Goal: Task Accomplishment & Management: Complete application form

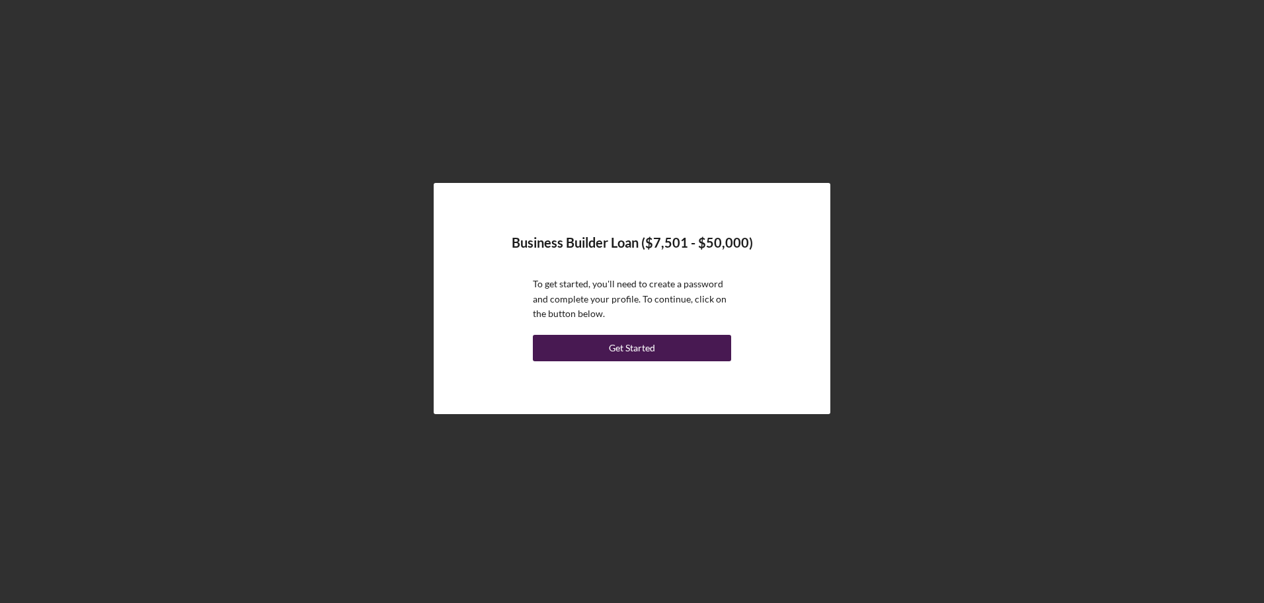
click at [640, 349] on div "Get Started" at bounding box center [632, 348] width 46 height 26
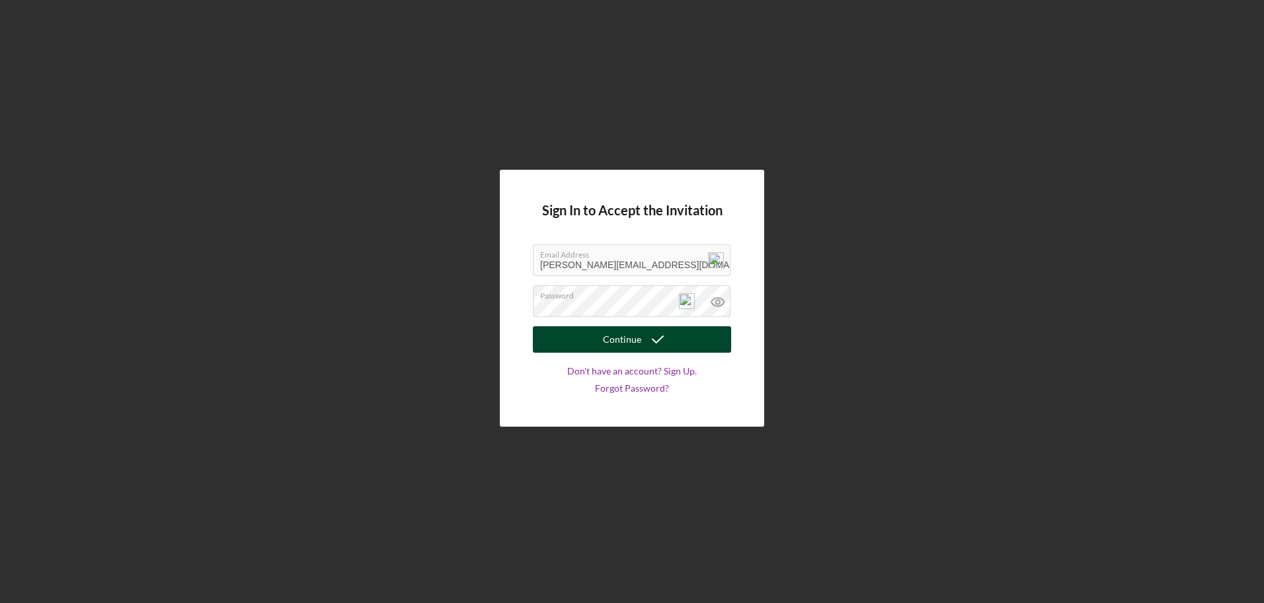
click at [629, 338] on div "Continue" at bounding box center [622, 339] width 38 height 26
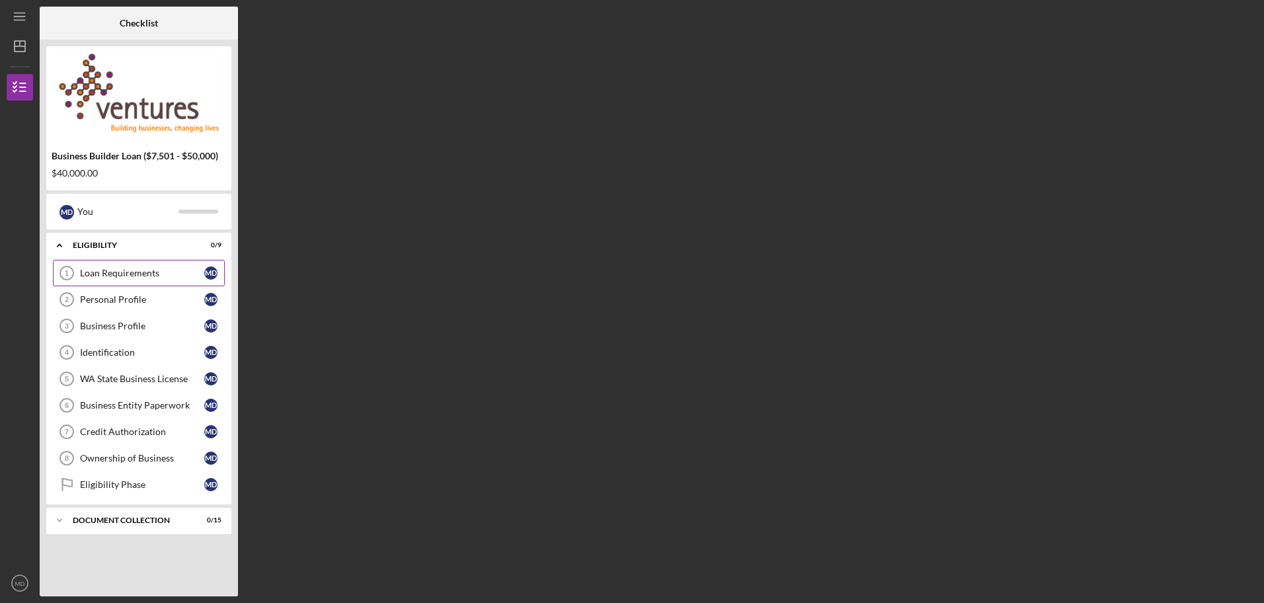
click at [158, 274] on div "Loan Requirements" at bounding box center [142, 273] width 124 height 11
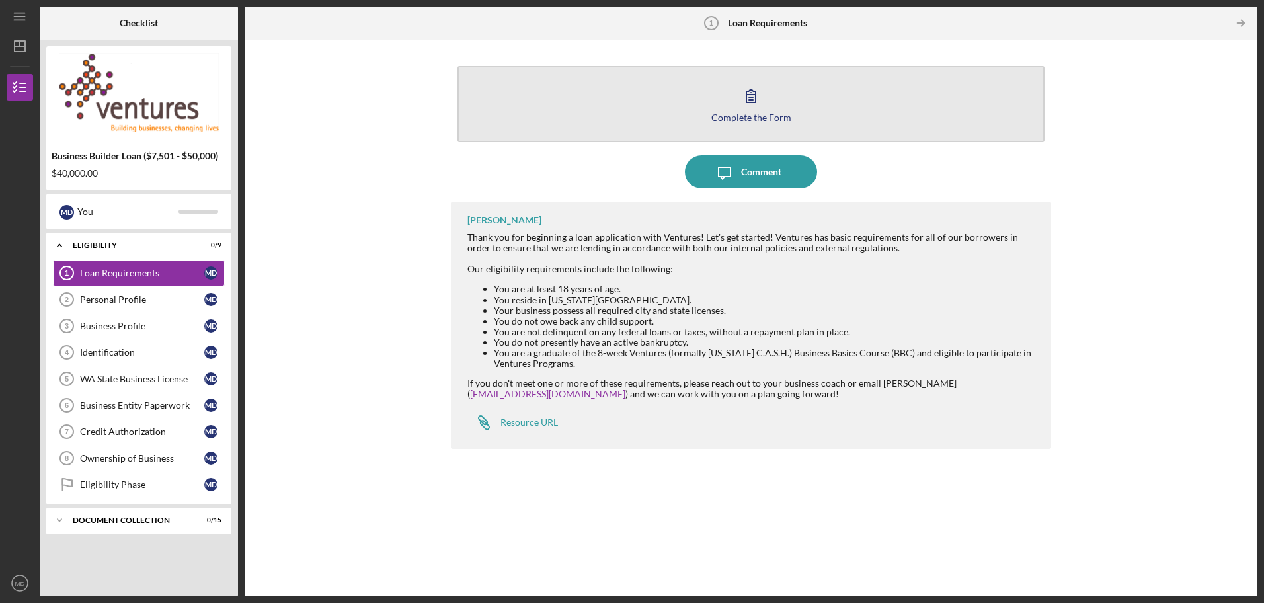
click at [759, 102] on icon "button" at bounding box center [750, 95] width 33 height 33
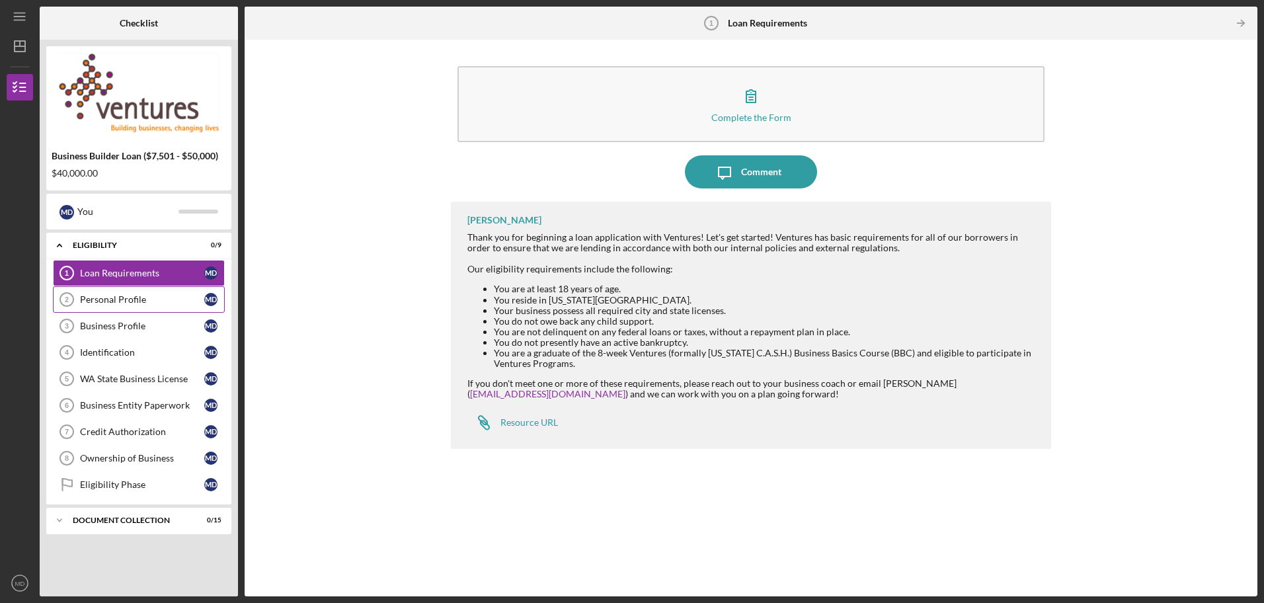
click at [79, 301] on icon "Personal Profile 2" at bounding box center [66, 299] width 33 height 33
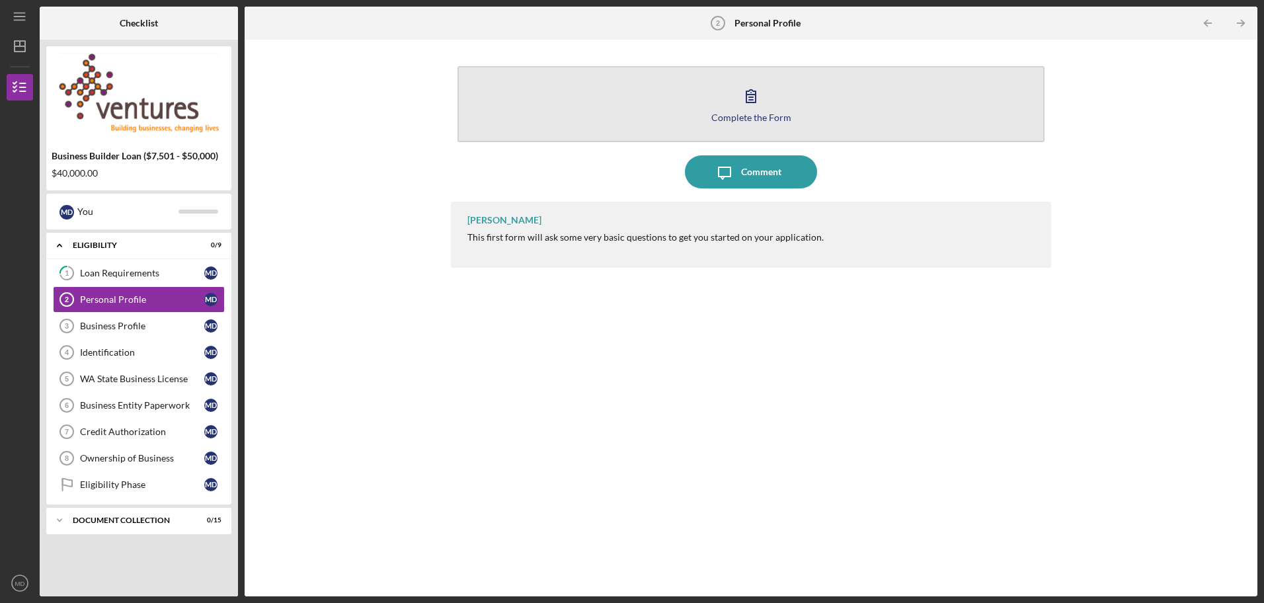
click at [746, 112] on div "Complete the Form" at bounding box center [751, 117] width 80 height 10
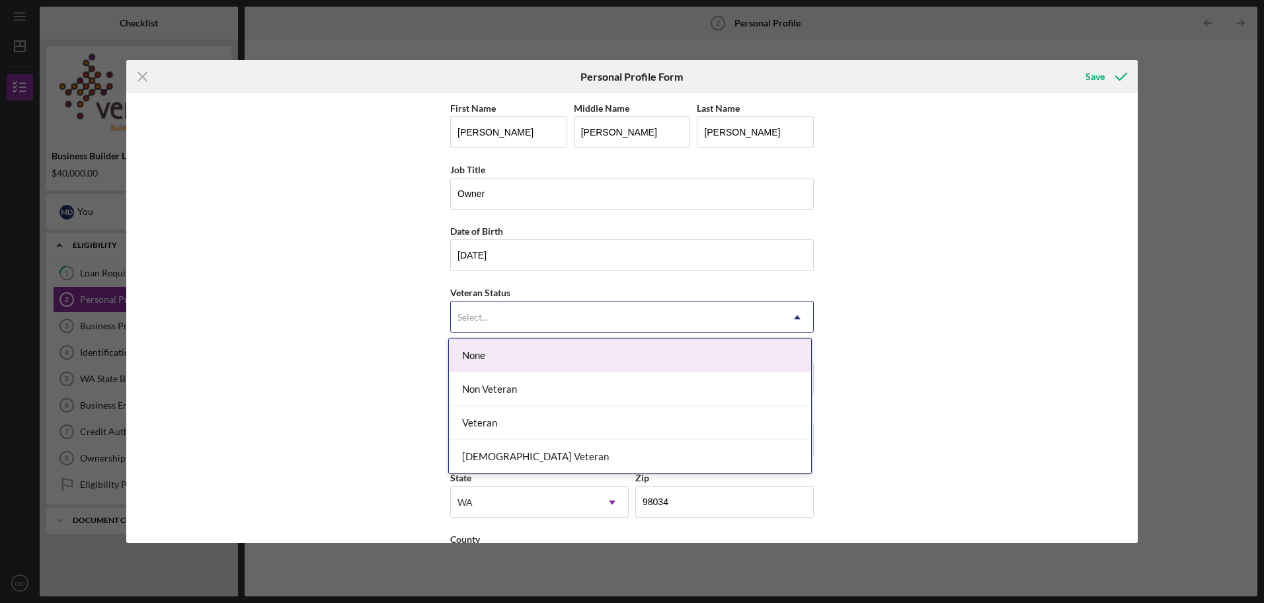
click at [794, 317] on icon "Icon/Dropdown Arrow" at bounding box center [797, 317] width 32 height 32
click at [488, 362] on div "None" at bounding box center [630, 355] width 362 height 34
click at [797, 317] on icon "Icon/Dropdown Arrow" at bounding box center [797, 317] width 32 height 32
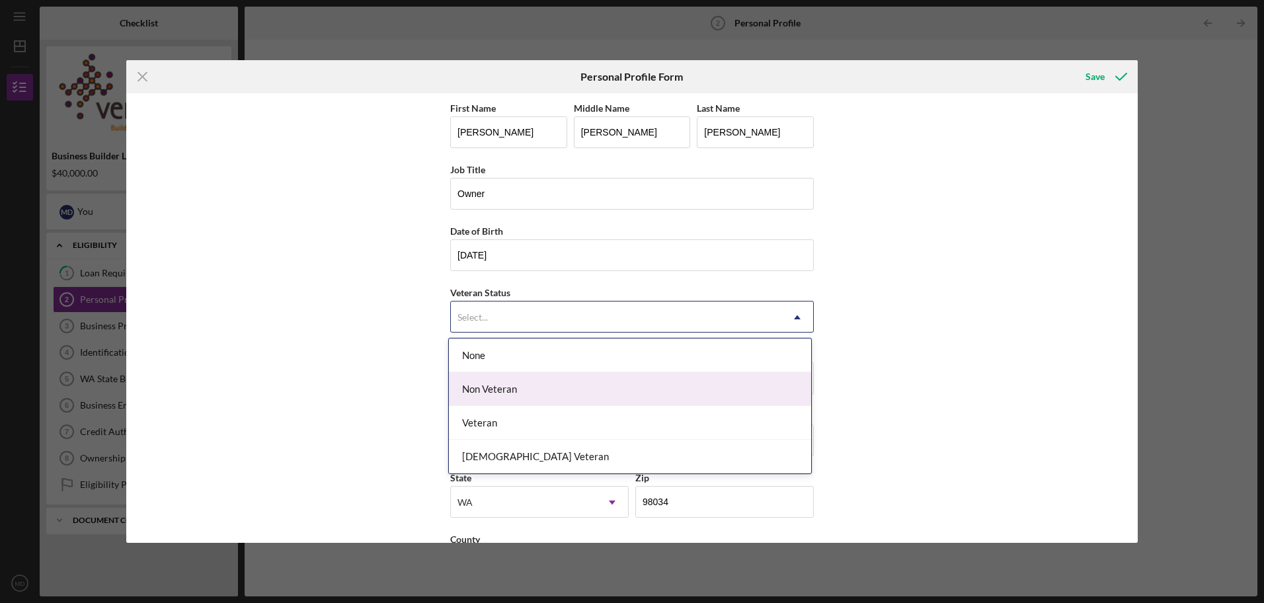
click at [512, 388] on div "Non Veteran" at bounding box center [630, 389] width 362 height 34
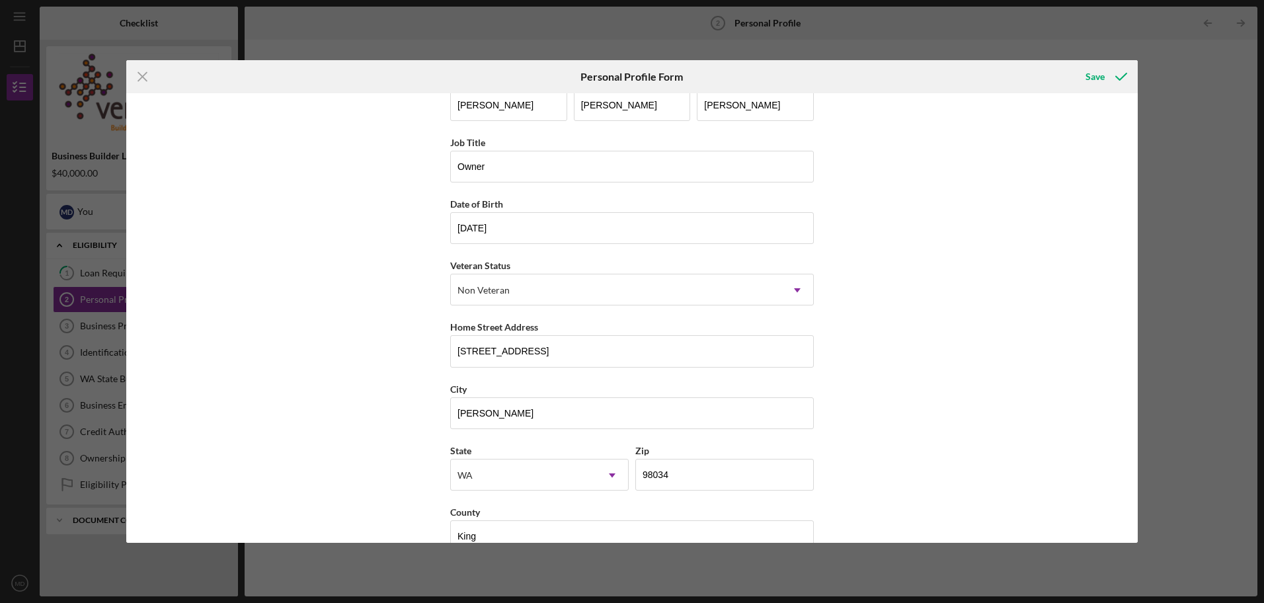
scroll to position [56, 0]
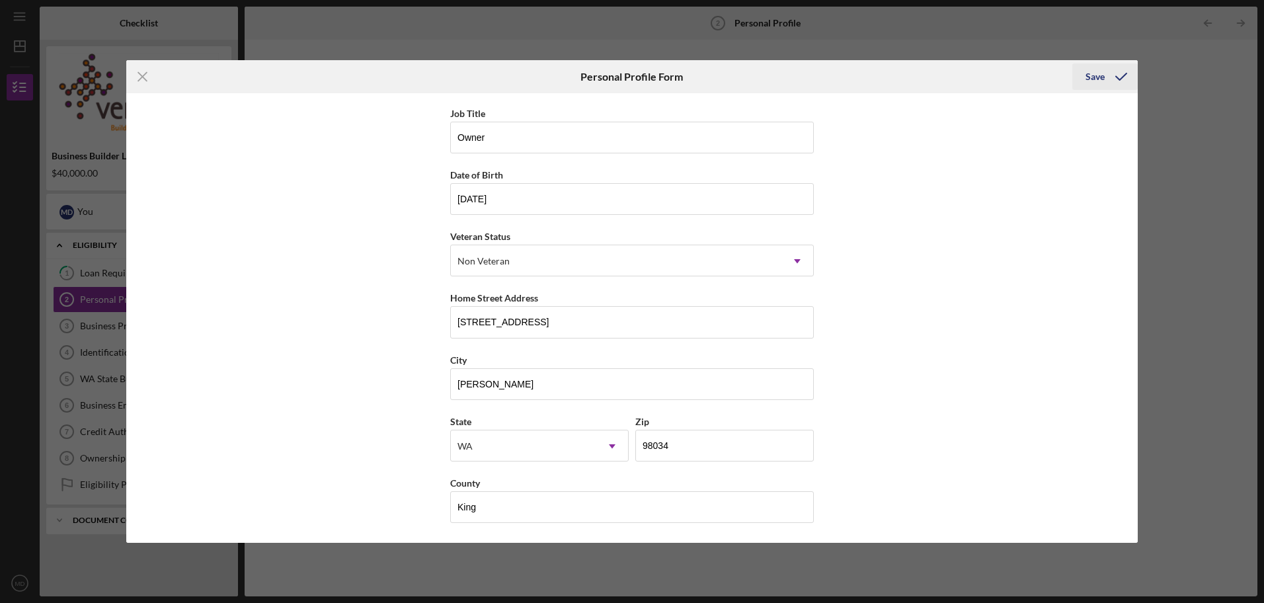
click at [1094, 75] on div "Save" at bounding box center [1094, 76] width 19 height 26
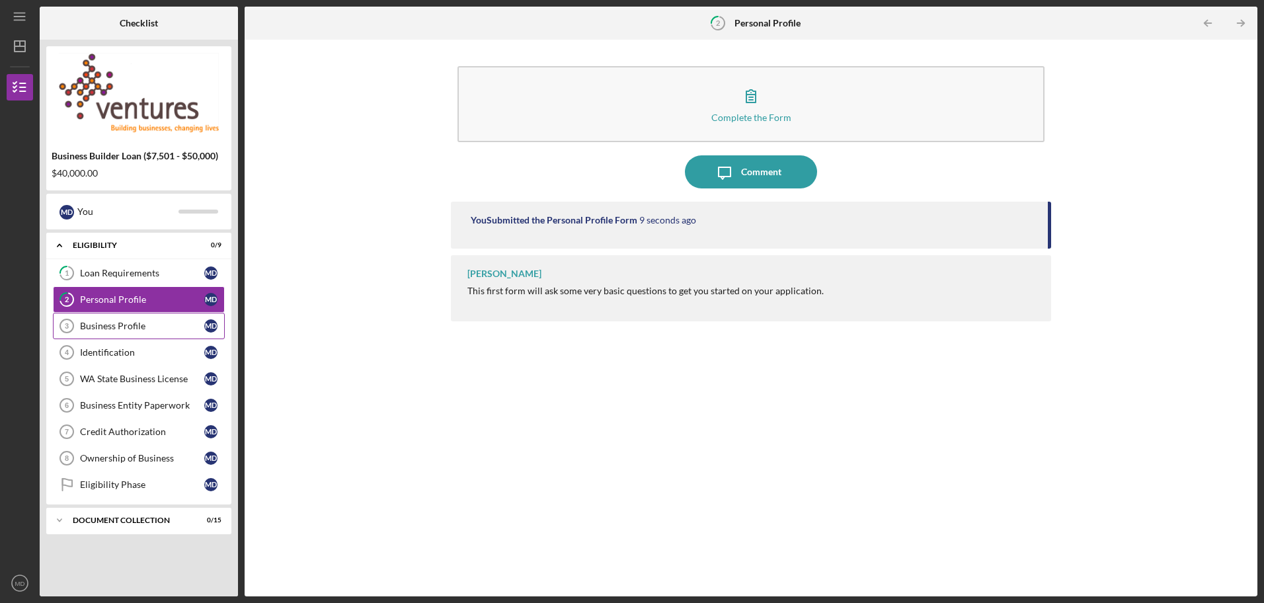
click at [134, 328] on div "Business Profile" at bounding box center [142, 326] width 124 height 11
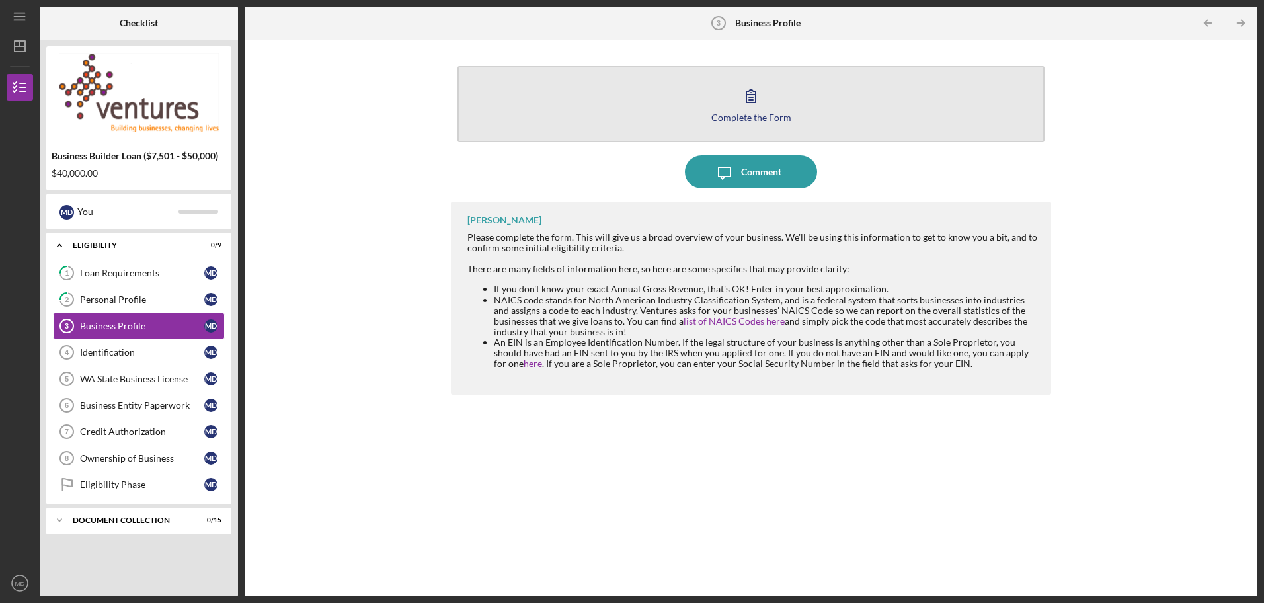
click at [751, 96] on icon "button" at bounding box center [750, 95] width 33 height 33
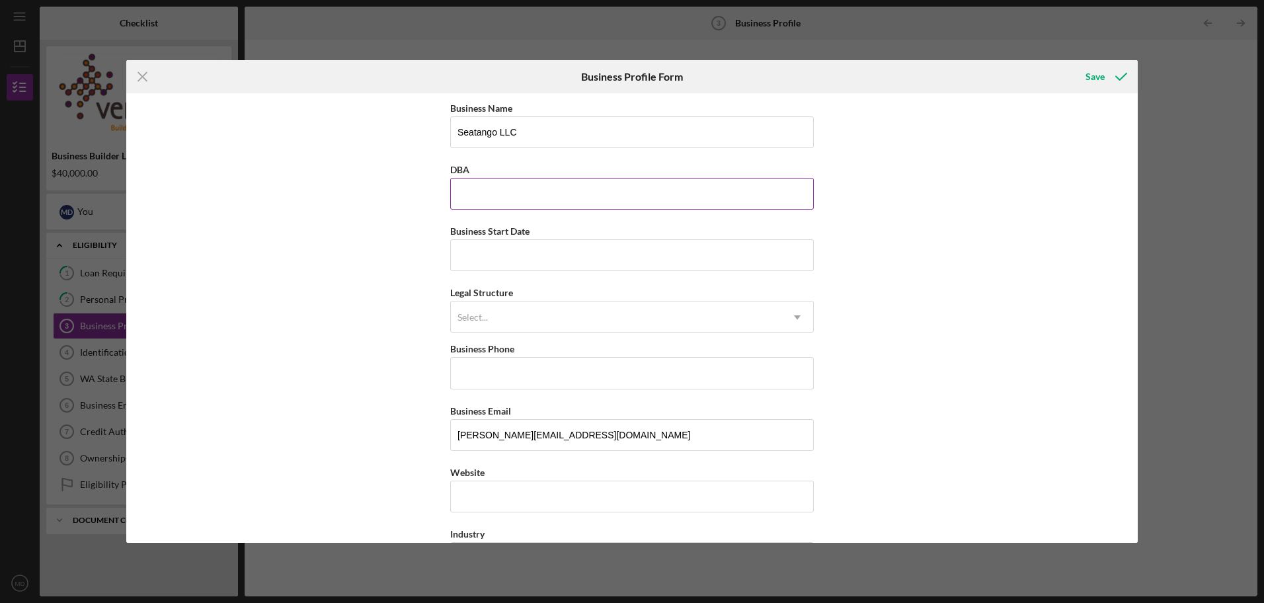
click at [574, 199] on input "DBA" at bounding box center [632, 194] width 364 height 32
type input "Seatango"
click at [484, 258] on input "Business Start Date" at bounding box center [632, 255] width 364 height 32
type input "0m/dd/yyyy"
click at [796, 317] on use at bounding box center [797, 318] width 7 height 4
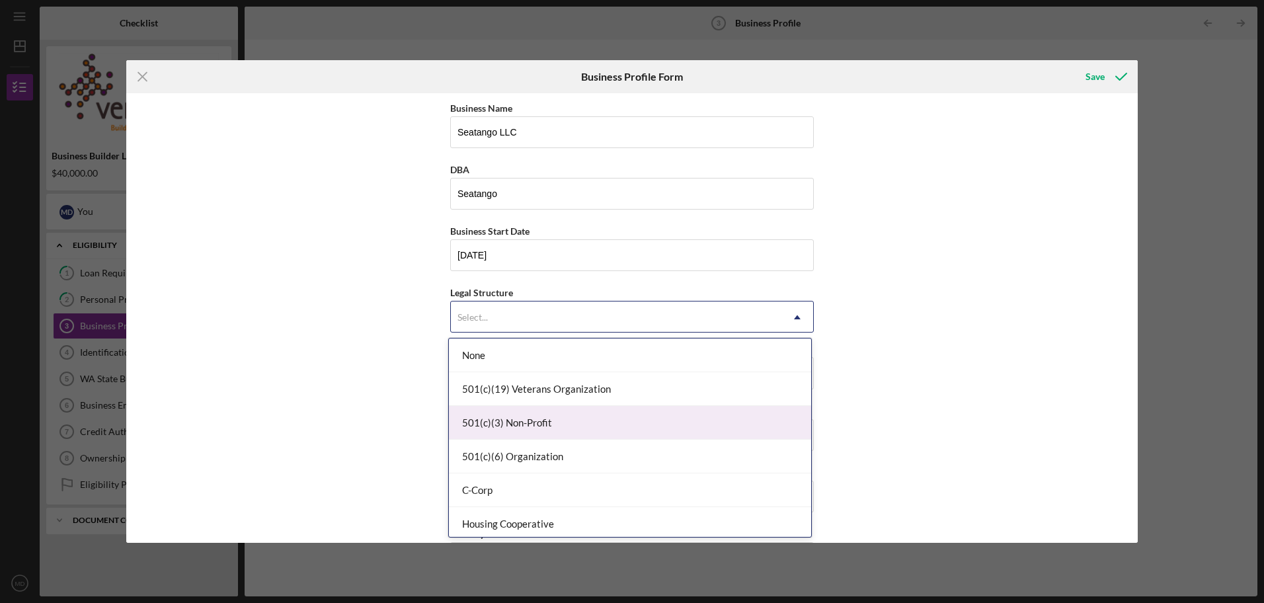
scroll to position [198, 0]
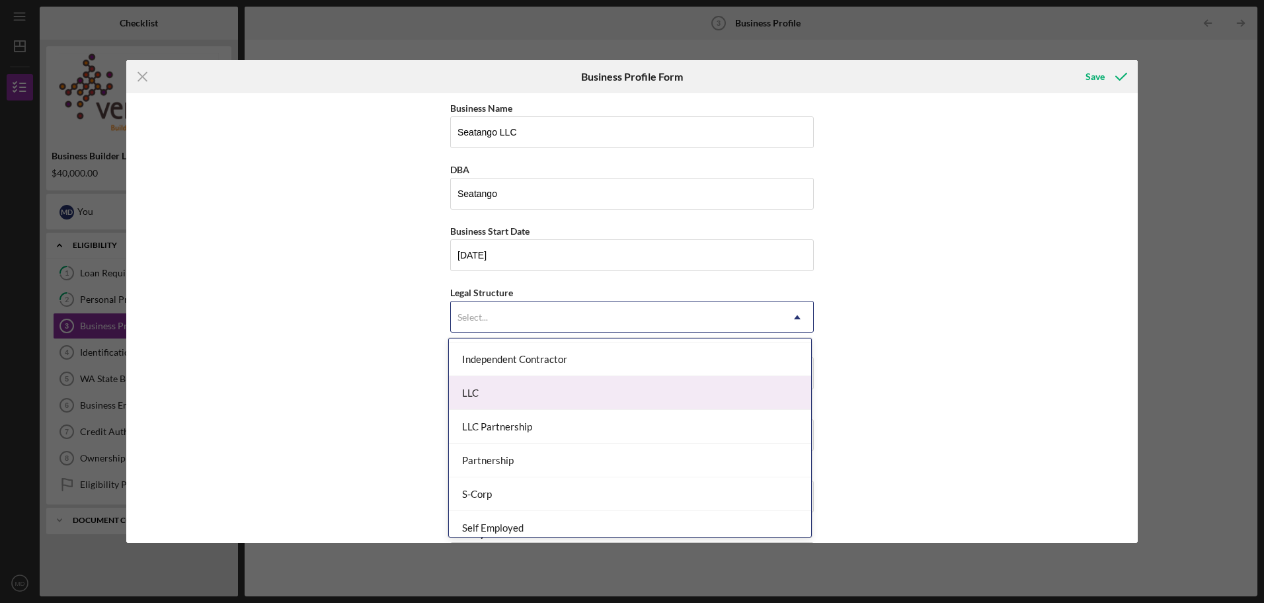
click at [468, 390] on div "LLC" at bounding box center [630, 393] width 362 height 34
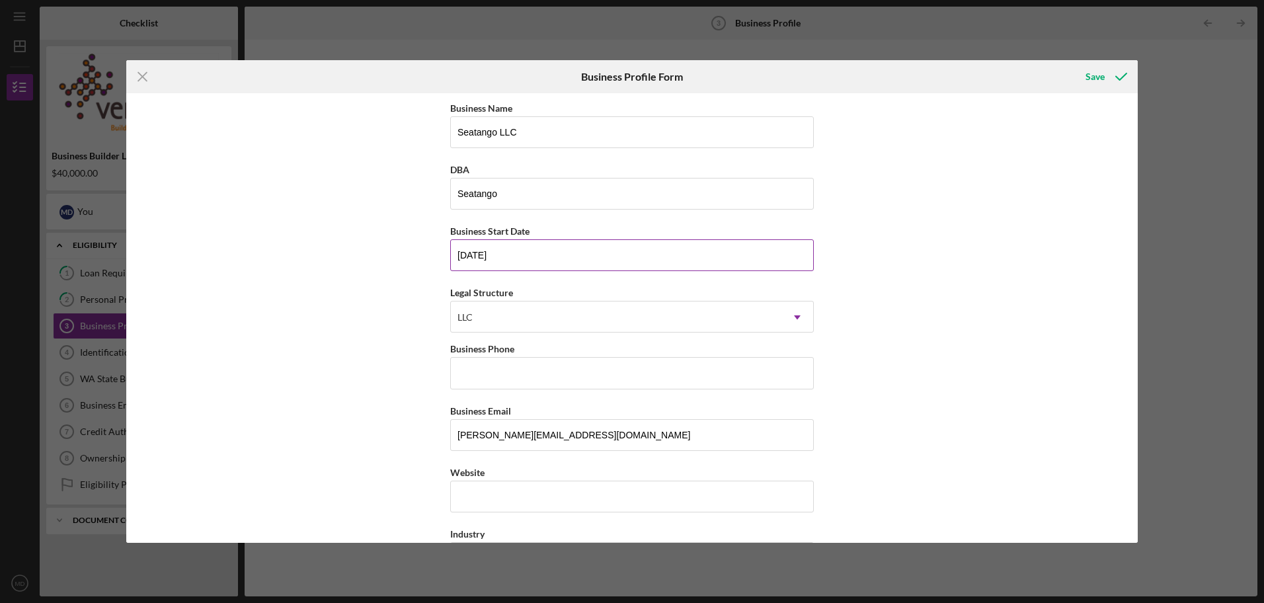
click at [503, 257] on input "[DATE]" at bounding box center [632, 255] width 364 height 32
click at [464, 254] on input "[DATE]" at bounding box center [632, 255] width 364 height 32
click at [476, 252] on input "[DATE]" at bounding box center [632, 255] width 364 height 32
click at [477, 252] on input "[DATE]" at bounding box center [632, 255] width 364 height 32
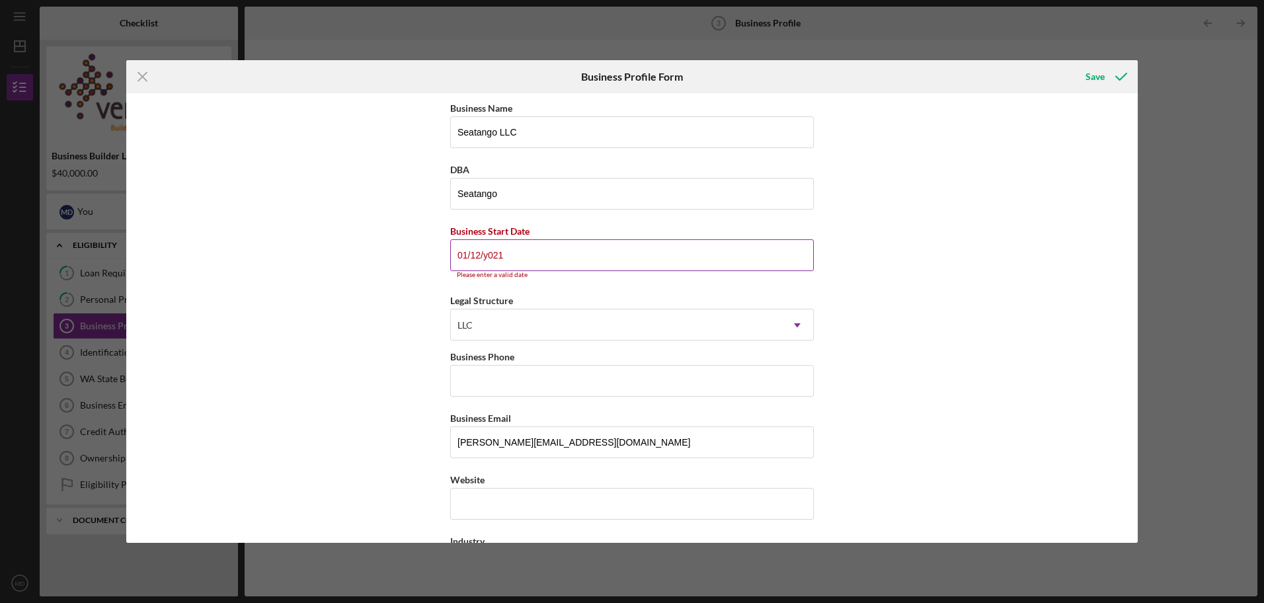
click at [478, 255] on input "01/12/y021" at bounding box center [632, 255] width 364 height 32
click at [500, 254] on input "01/10/21yy" at bounding box center [632, 255] width 364 height 32
type input "0m/dd/yyyy"
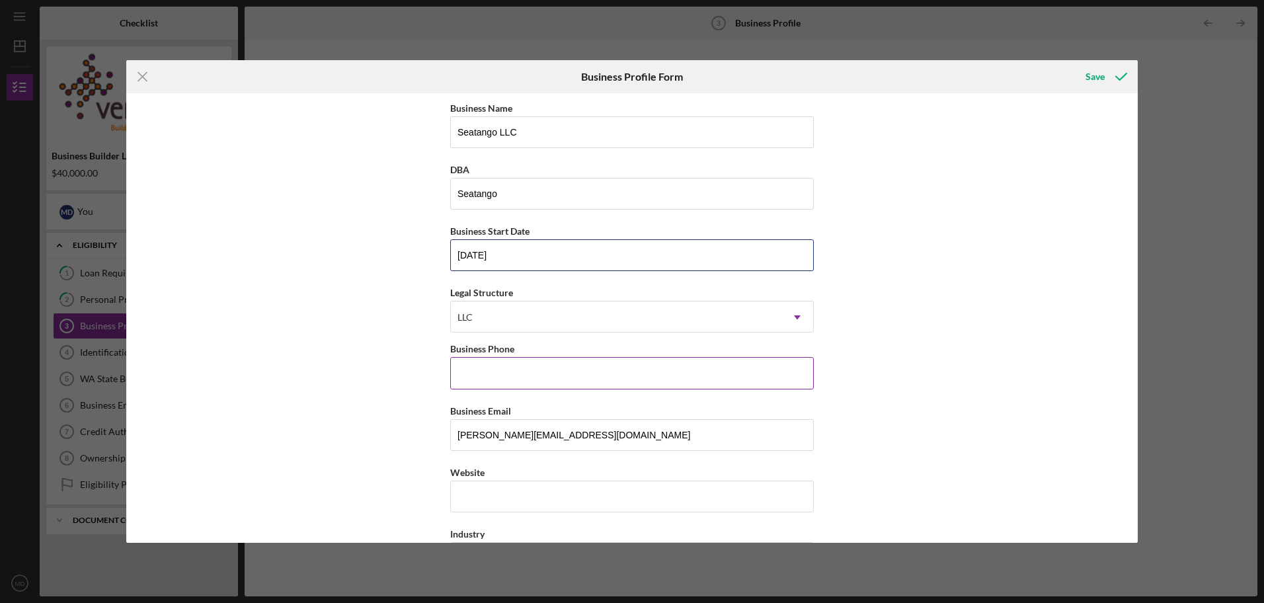
type input "[DATE]"
click at [496, 375] on input "Business Phone" at bounding box center [632, 373] width 364 height 32
type input "[PHONE_NUMBER]"
type input "[STREET_ADDRESS]"
type input "Federal Way"
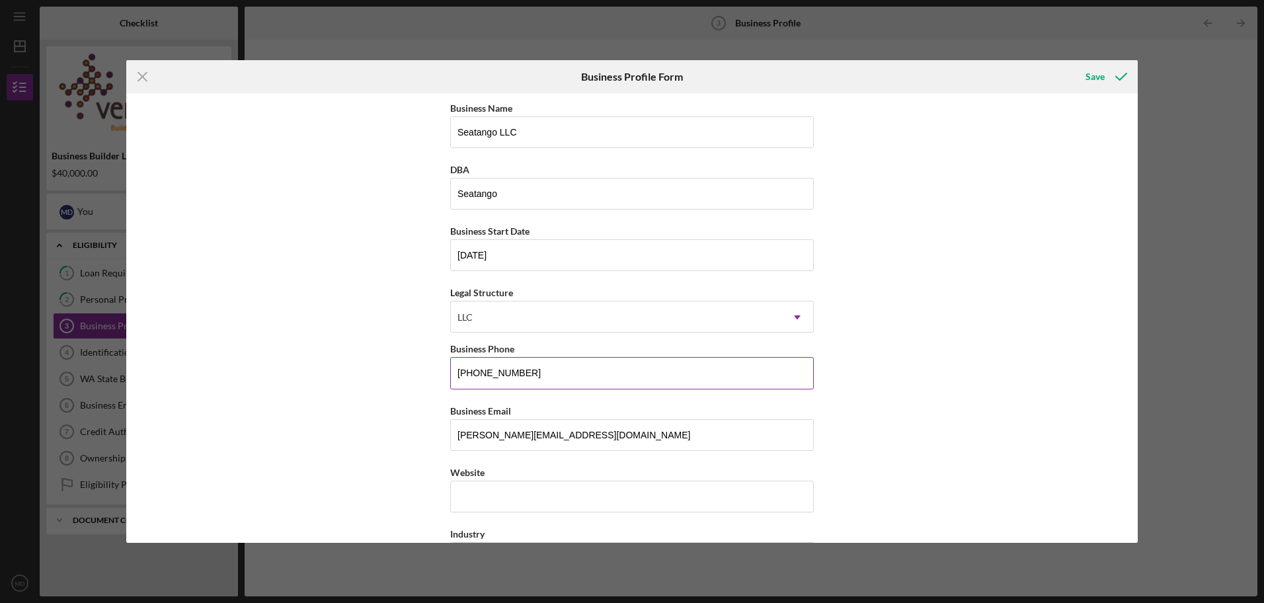
type input "98023"
type input "Select..."
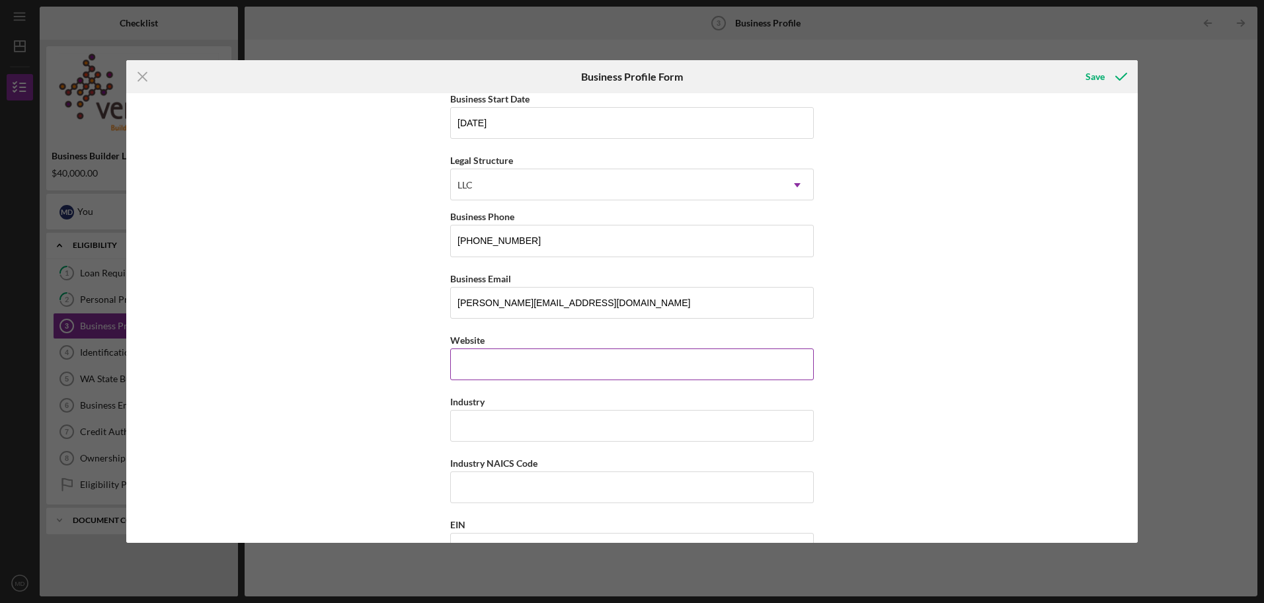
click at [476, 373] on input "Website" at bounding box center [632, 364] width 364 height 32
click at [521, 428] on input "Industry" at bounding box center [632, 426] width 364 height 32
type input "f"
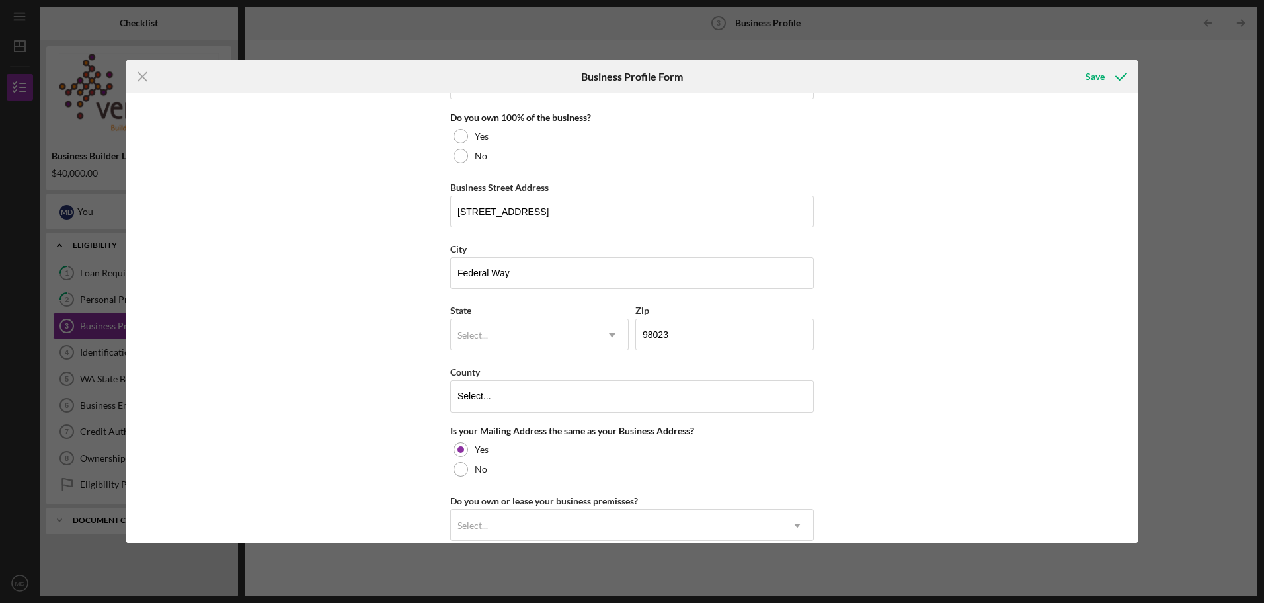
scroll to position [859, 0]
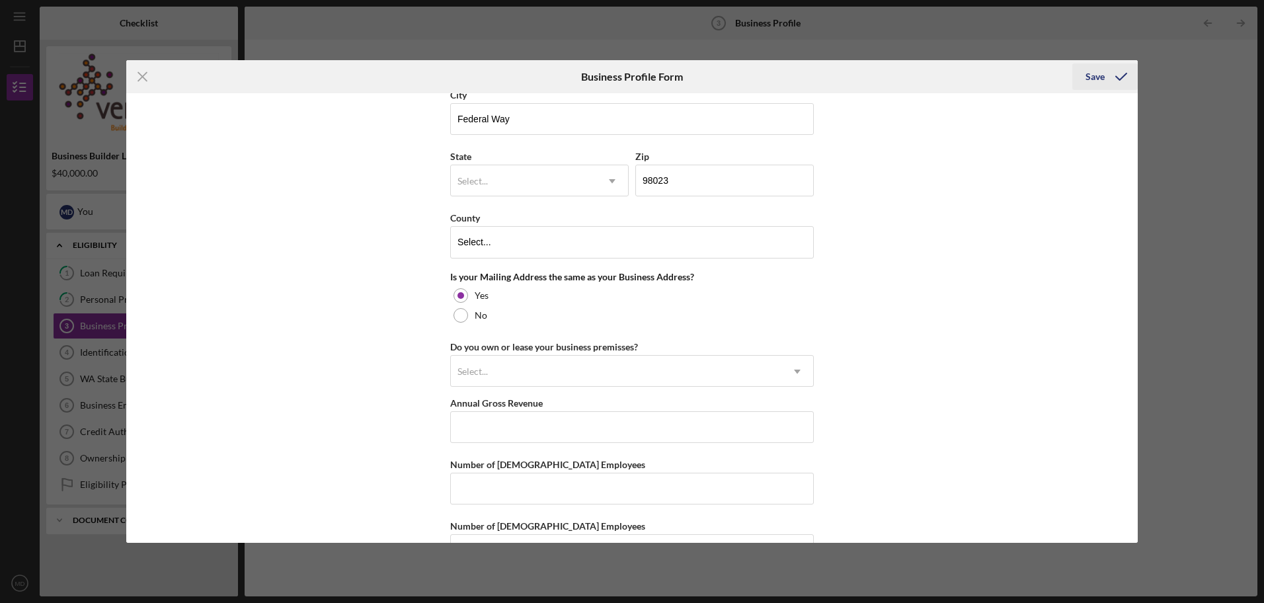
click at [1099, 75] on div "Save" at bounding box center [1094, 76] width 19 height 26
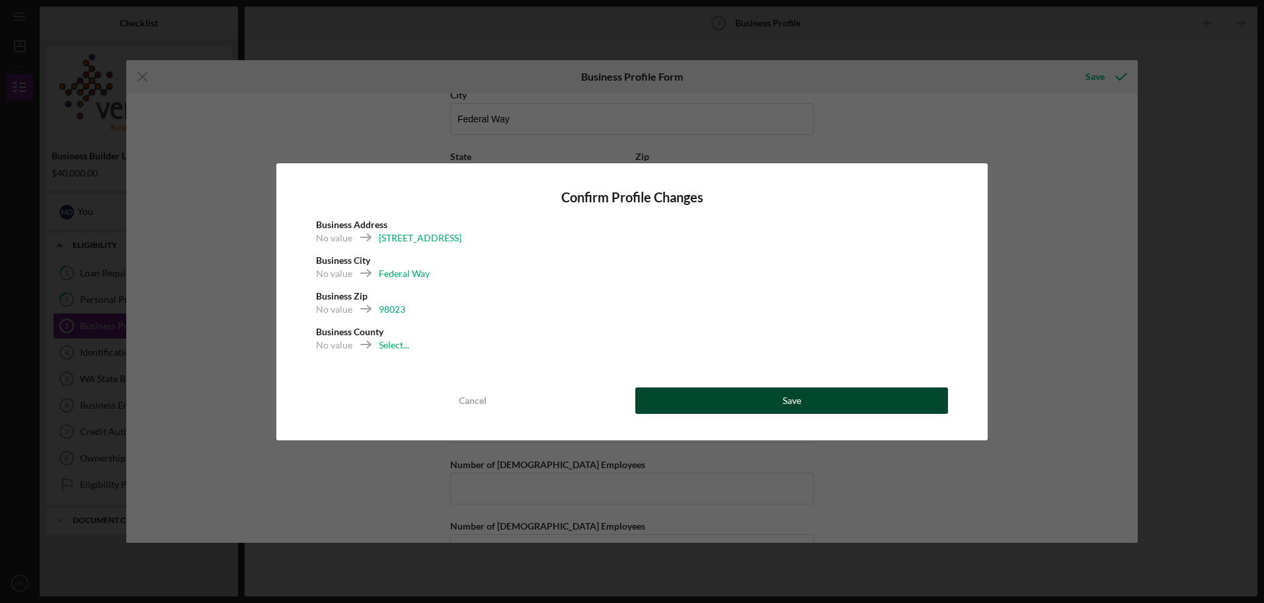
click at [836, 399] on button "Save" at bounding box center [791, 400] width 313 height 26
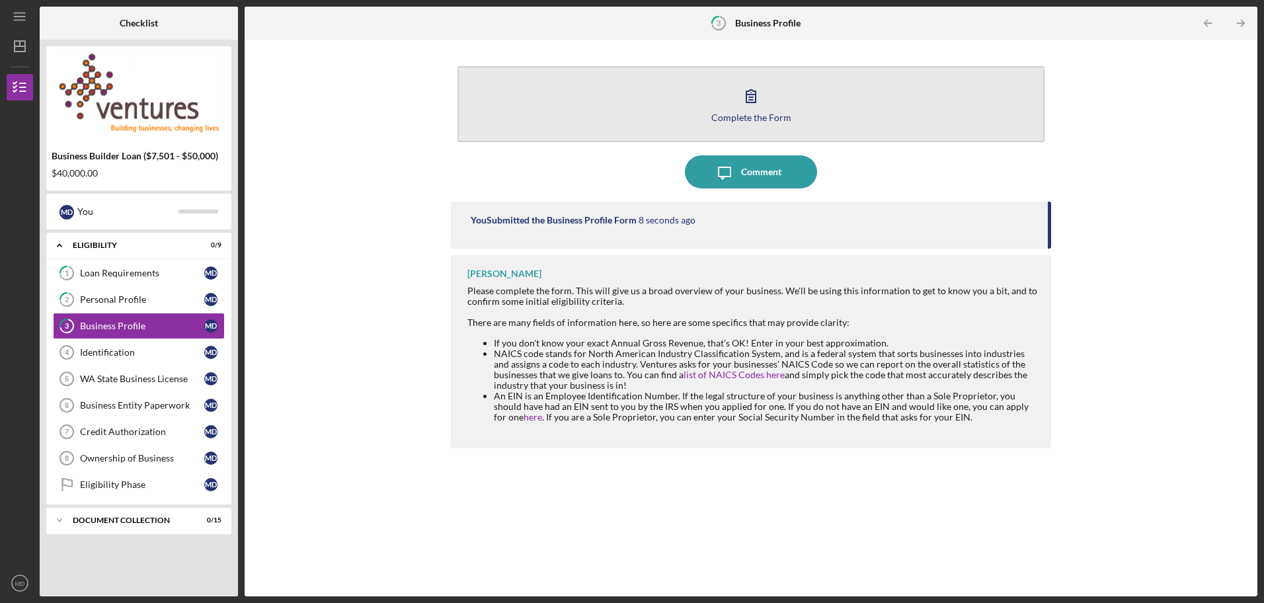
click at [753, 106] on icon "button" at bounding box center [750, 95] width 33 height 33
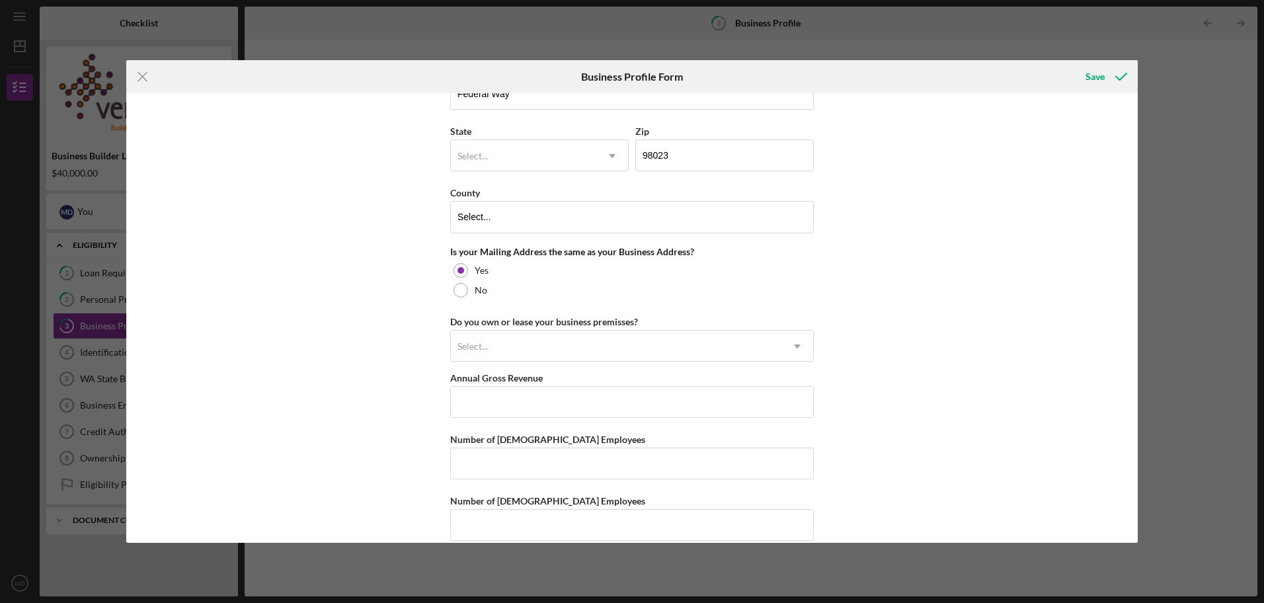
scroll to position [902, 0]
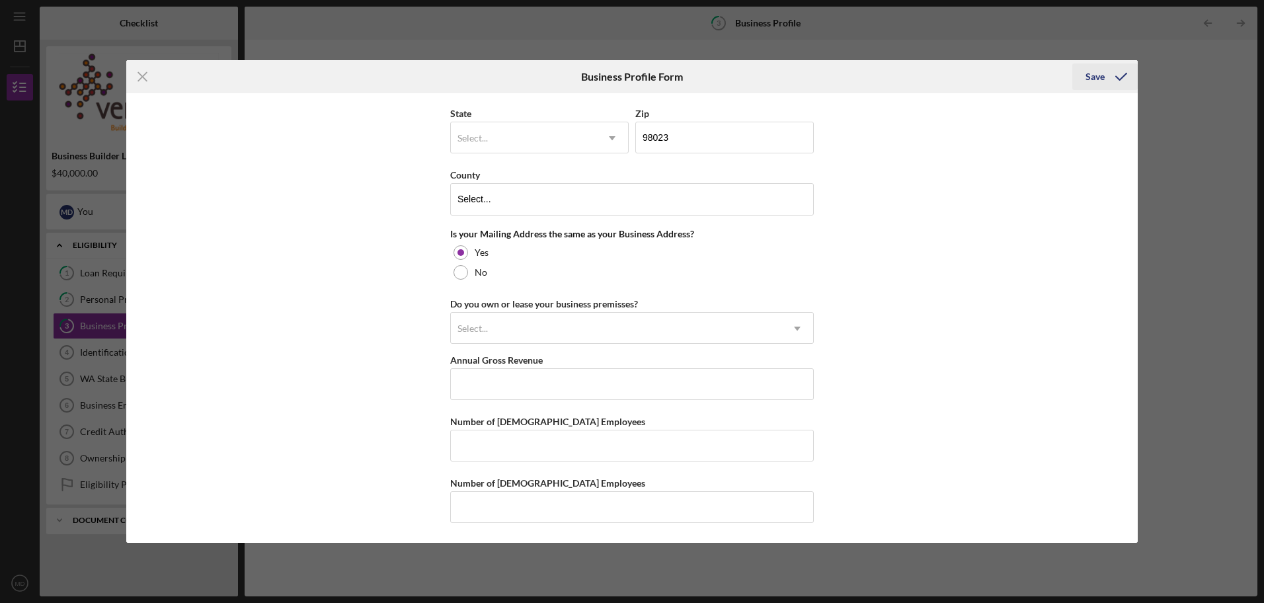
click at [1098, 79] on div "Save" at bounding box center [1094, 76] width 19 height 26
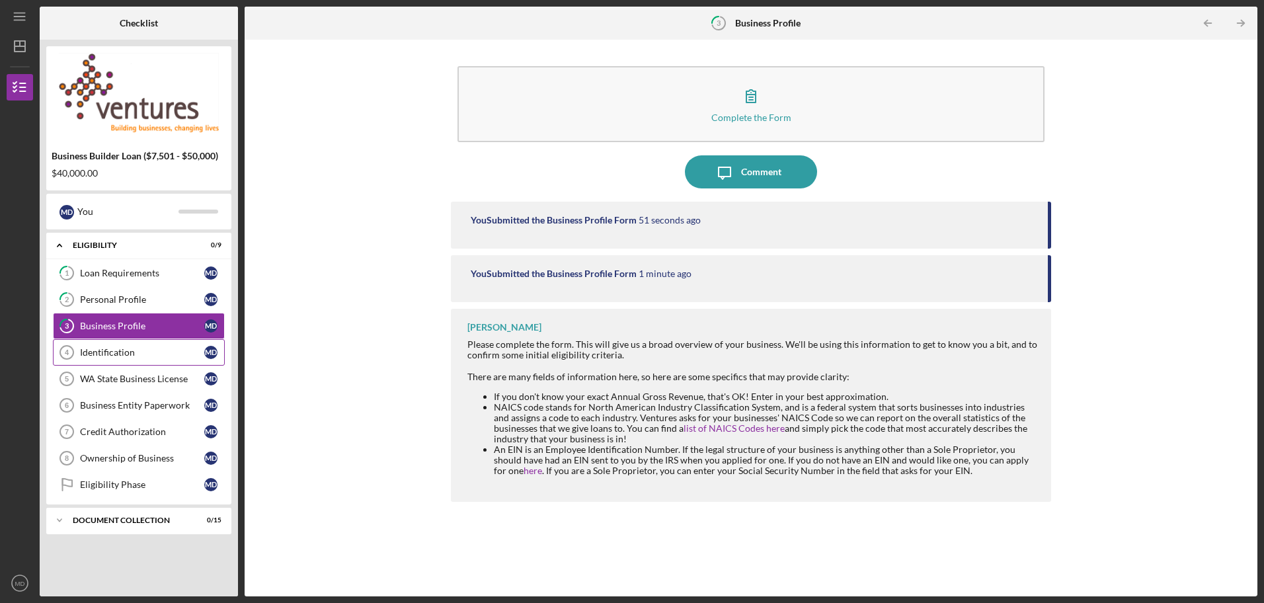
click at [145, 351] on div "Identification" at bounding box center [142, 352] width 124 height 11
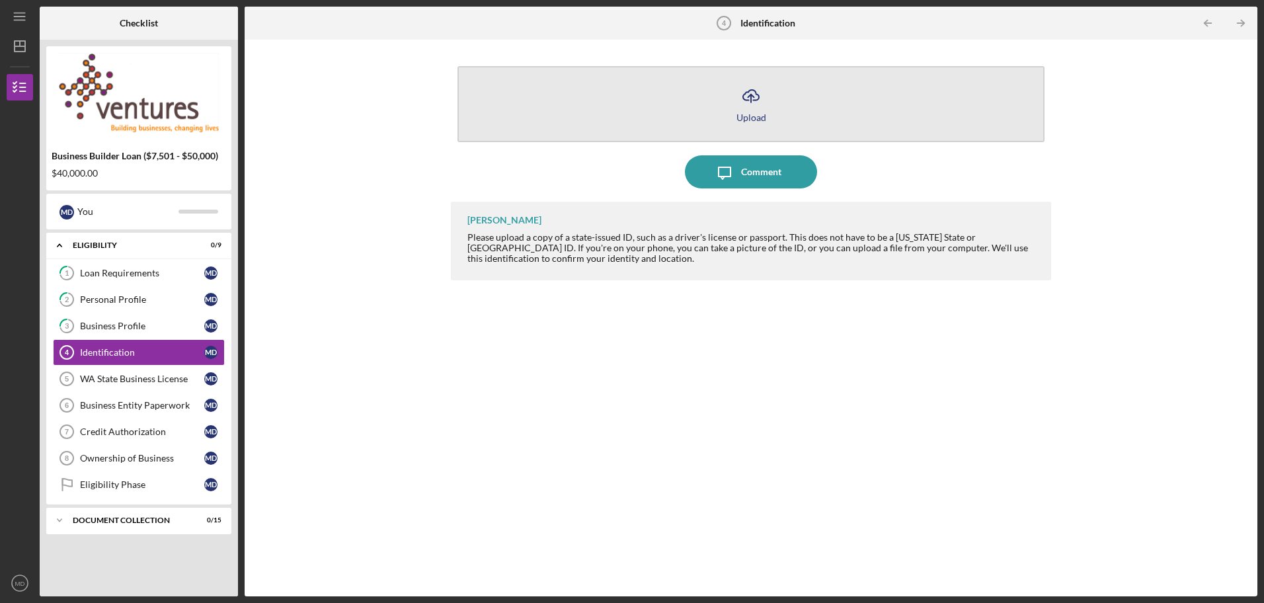
click at [747, 104] on icon "Icon/Upload" at bounding box center [750, 95] width 33 height 33
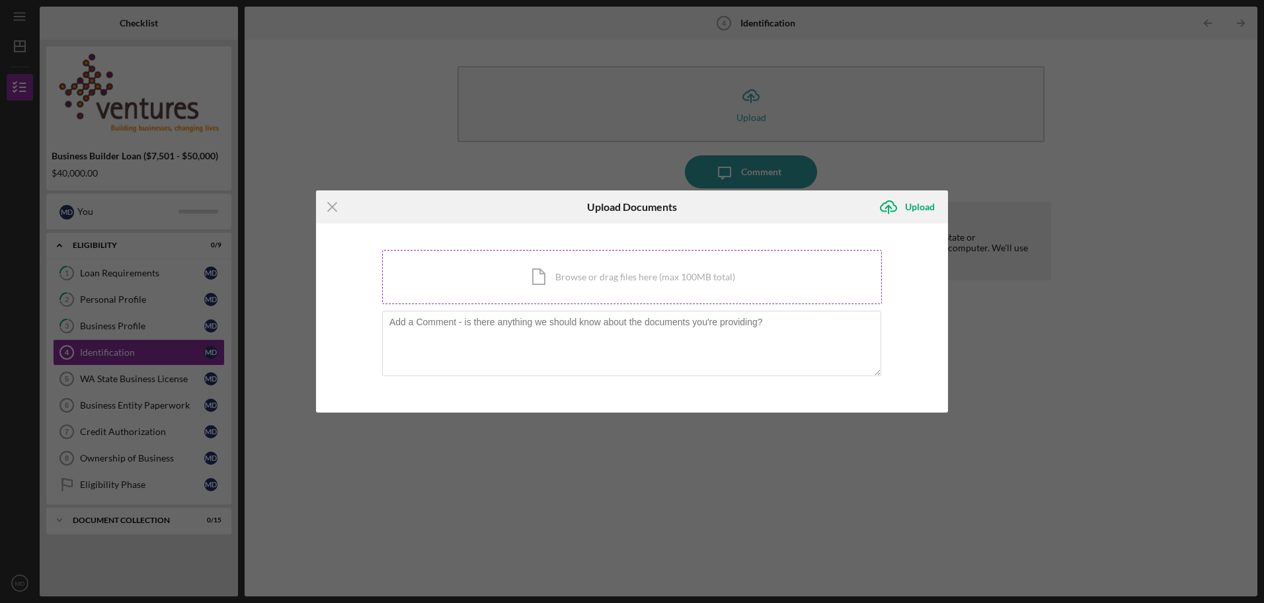
click at [610, 278] on div "Icon/Document Browse or drag files here (max 100MB total) Tap to choose files o…" at bounding box center [632, 277] width 500 height 54
click at [326, 205] on icon "Icon/Menu Close" at bounding box center [332, 206] width 33 height 33
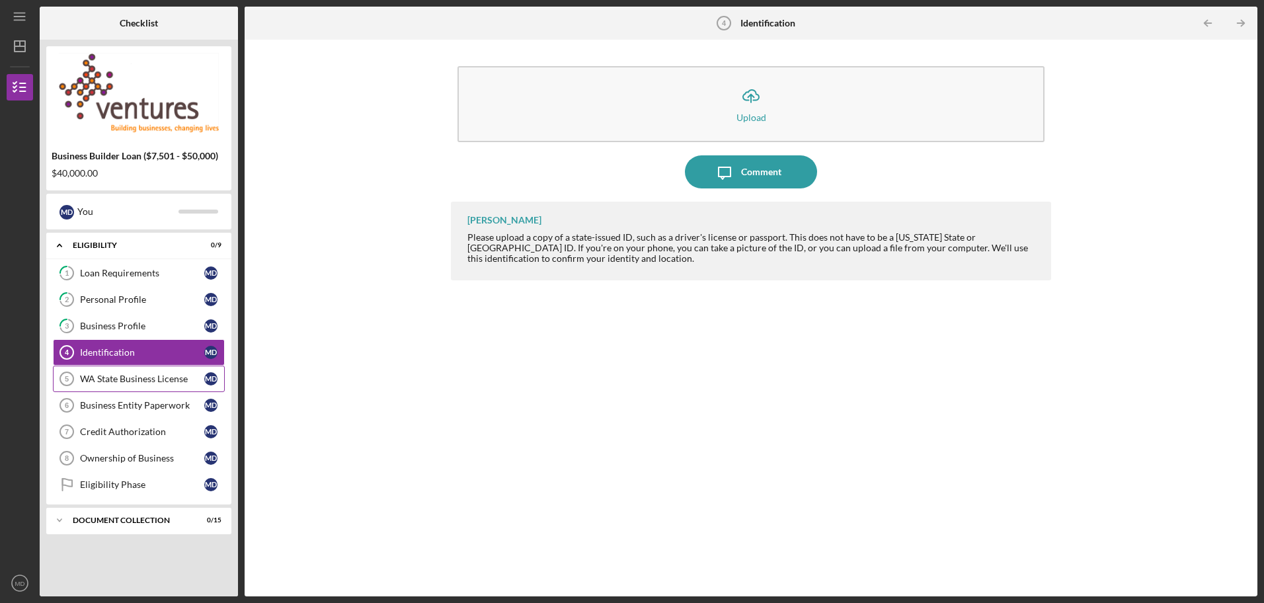
click at [139, 381] on div "WA State Business License" at bounding box center [142, 378] width 124 height 11
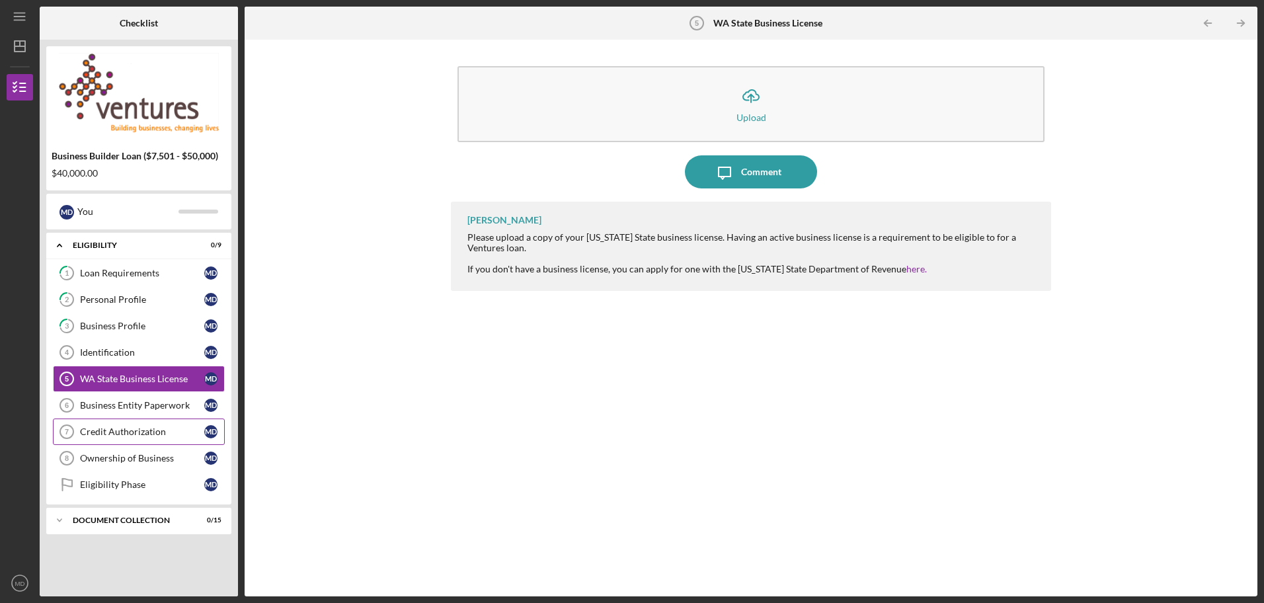
click at [158, 436] on div "Credit Authorization" at bounding box center [142, 431] width 124 height 11
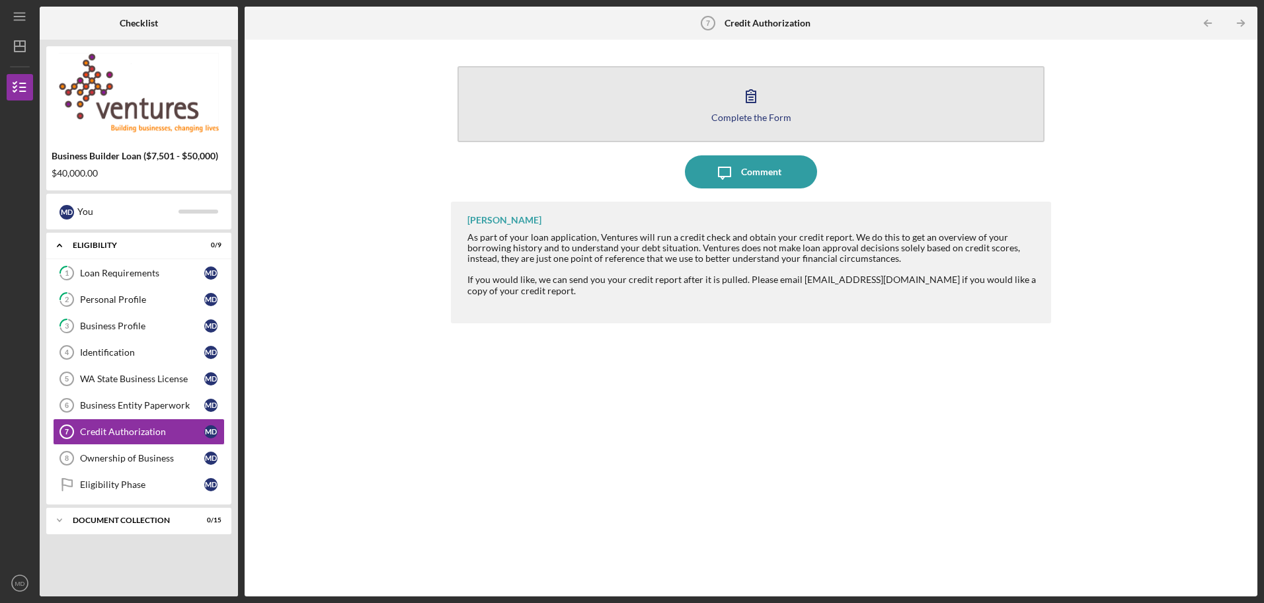
click at [746, 104] on icon "button" at bounding box center [750, 95] width 33 height 33
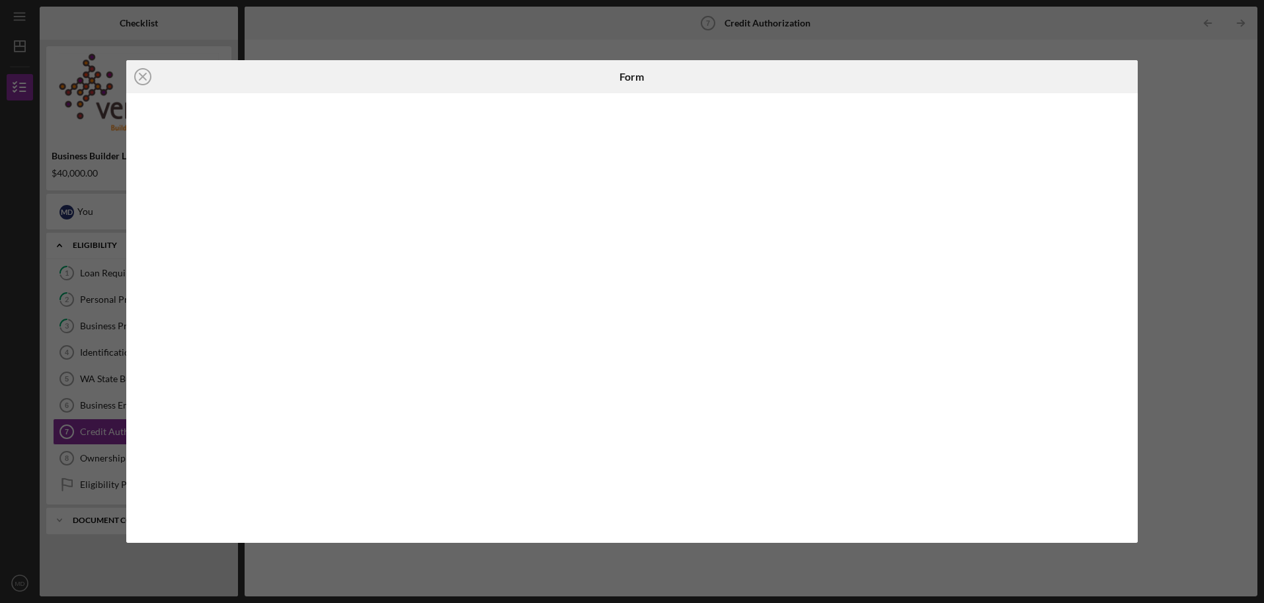
click at [561, 38] on div "Icon/Close Form" at bounding box center [632, 301] width 1264 height 603
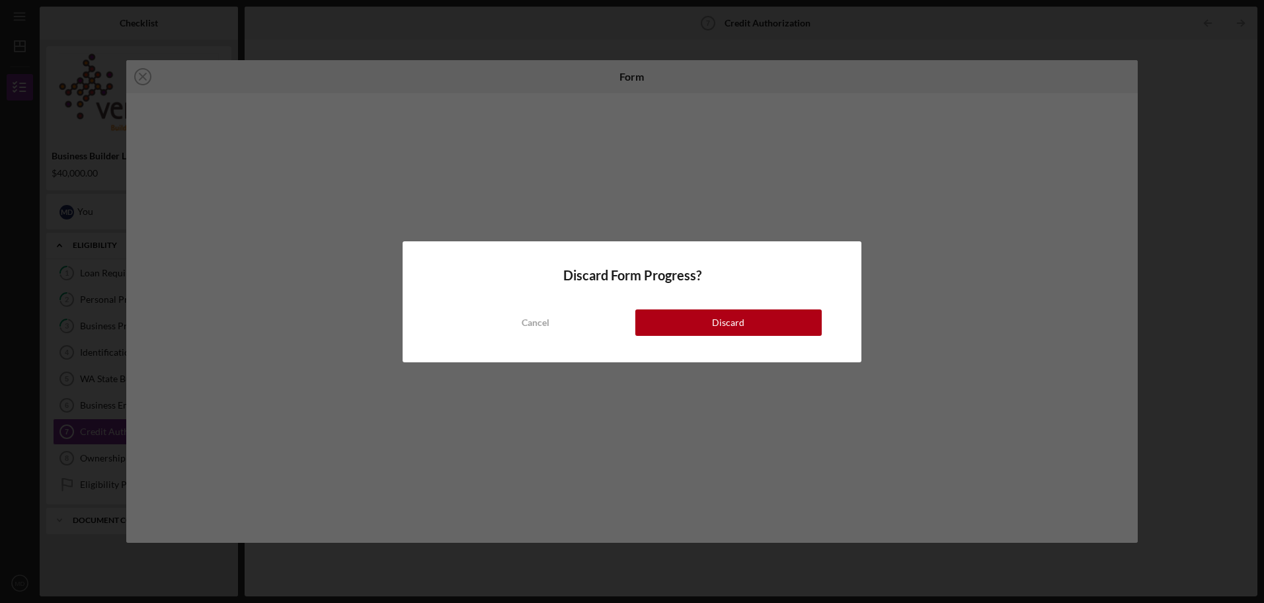
click at [914, 263] on div "Discard Form Progress? Cancel Discard" at bounding box center [632, 301] width 1264 height 603
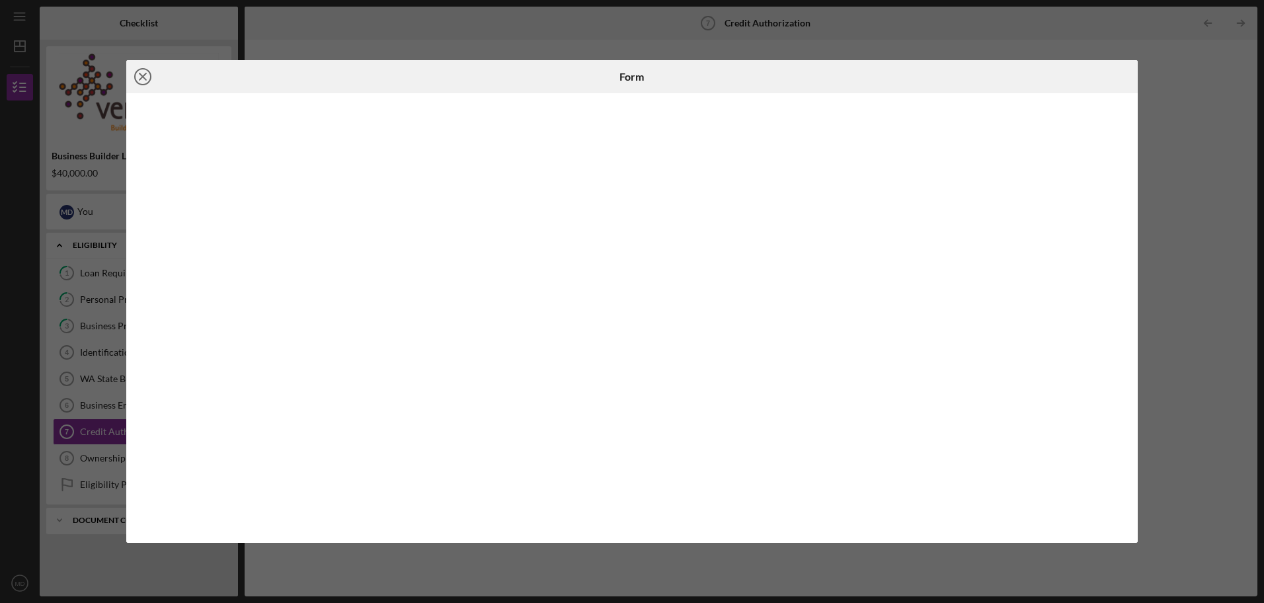
click at [139, 75] on icon "Icon/Close" at bounding box center [142, 76] width 33 height 33
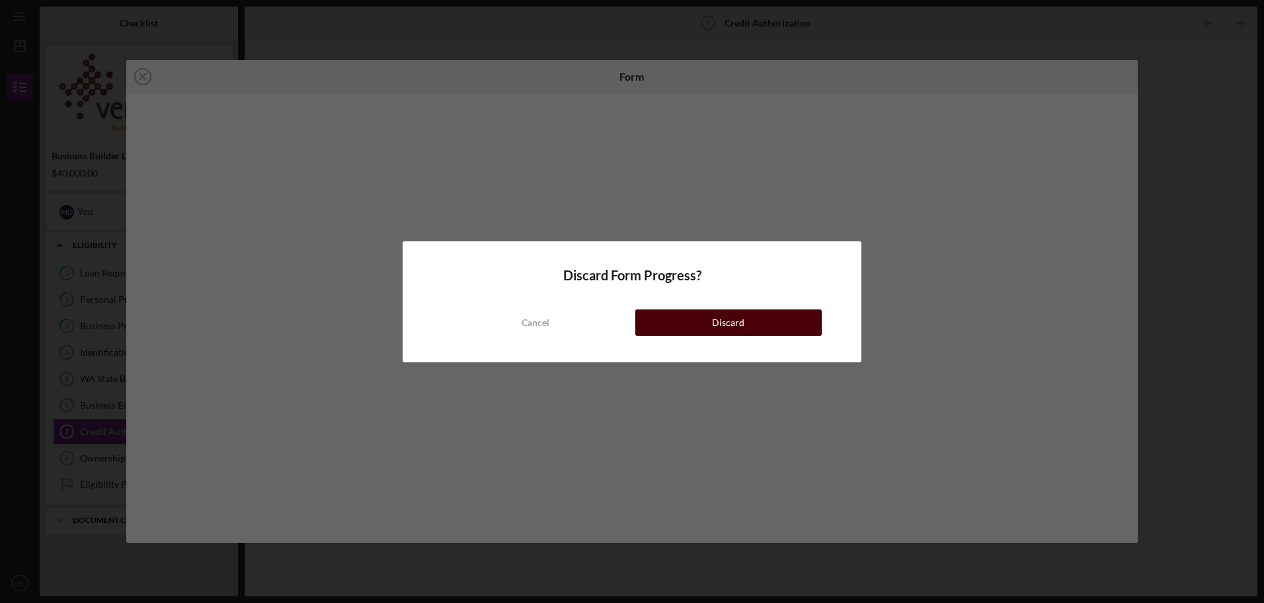
click at [771, 323] on button "Discard" at bounding box center [728, 322] width 186 height 26
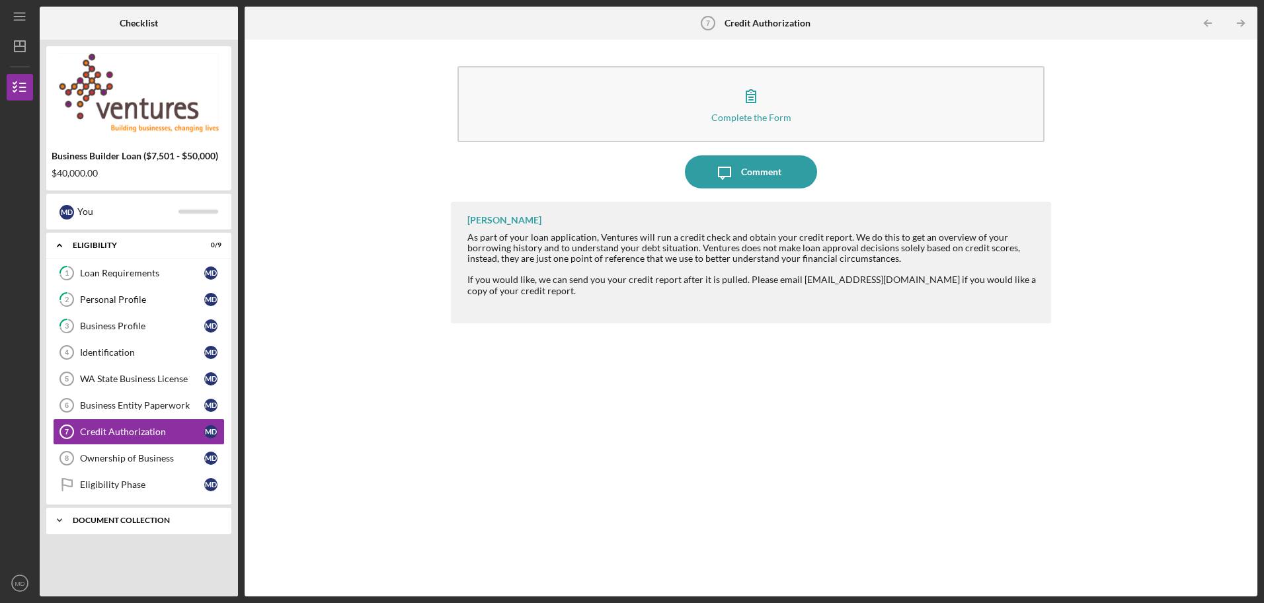
click at [98, 519] on div "Document Collection" at bounding box center [144, 520] width 142 height 8
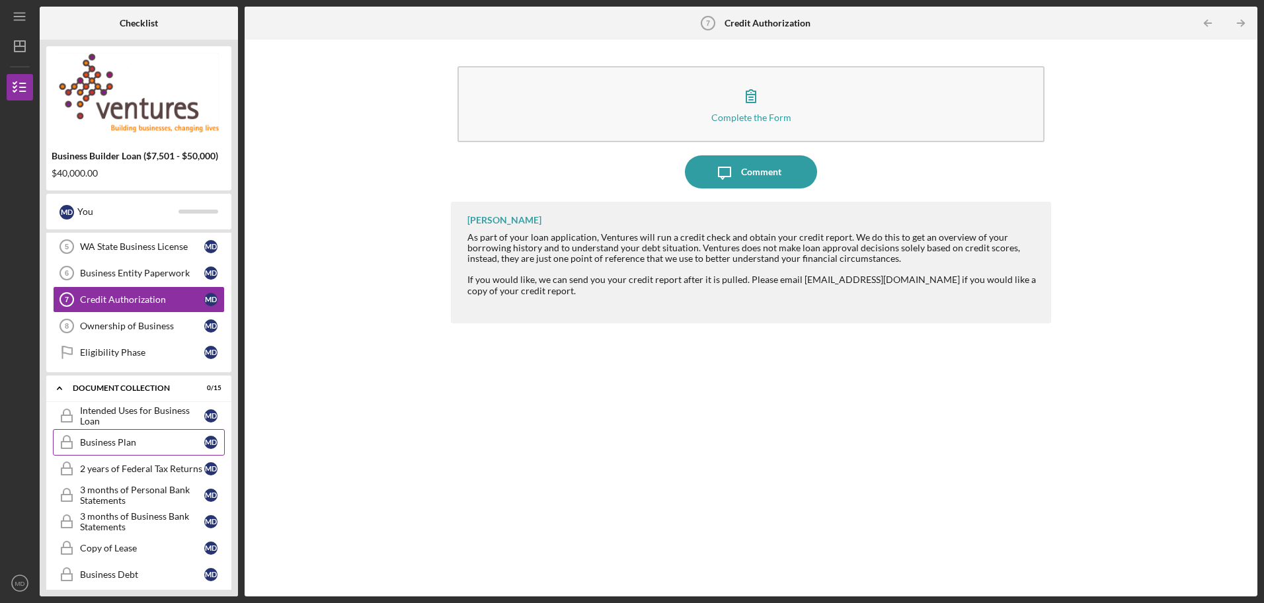
click at [120, 443] on div "Business Plan" at bounding box center [142, 442] width 124 height 11
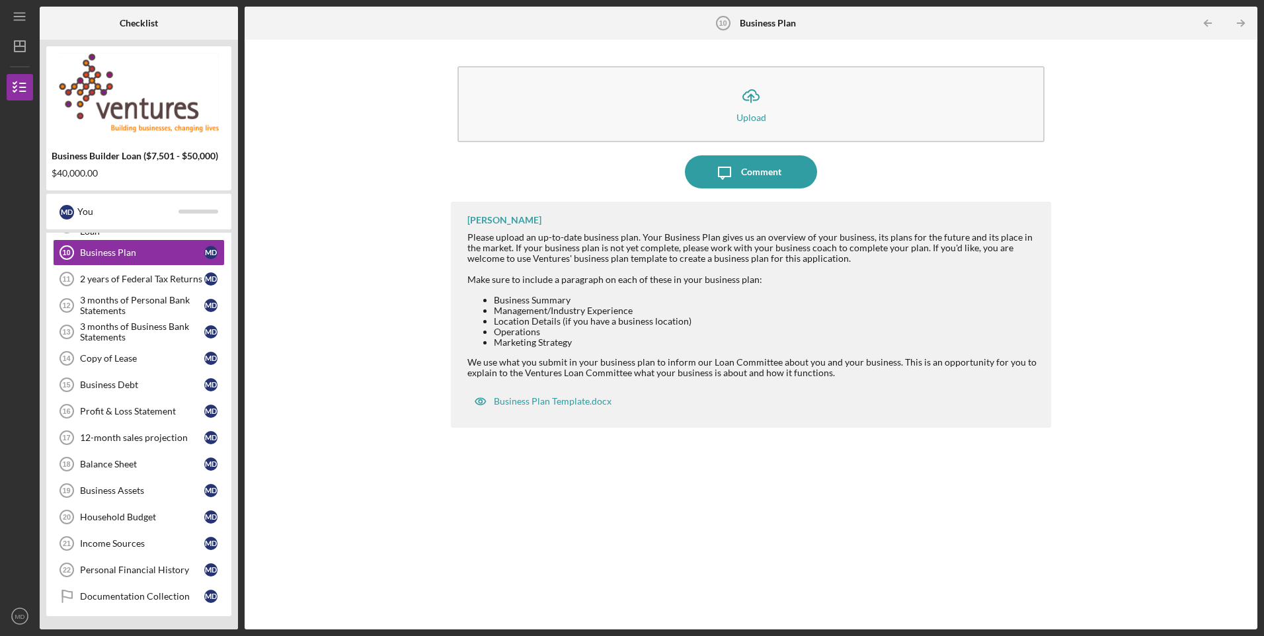
scroll to position [322, 0]
